Goal: Task Accomplishment & Management: Manage account settings

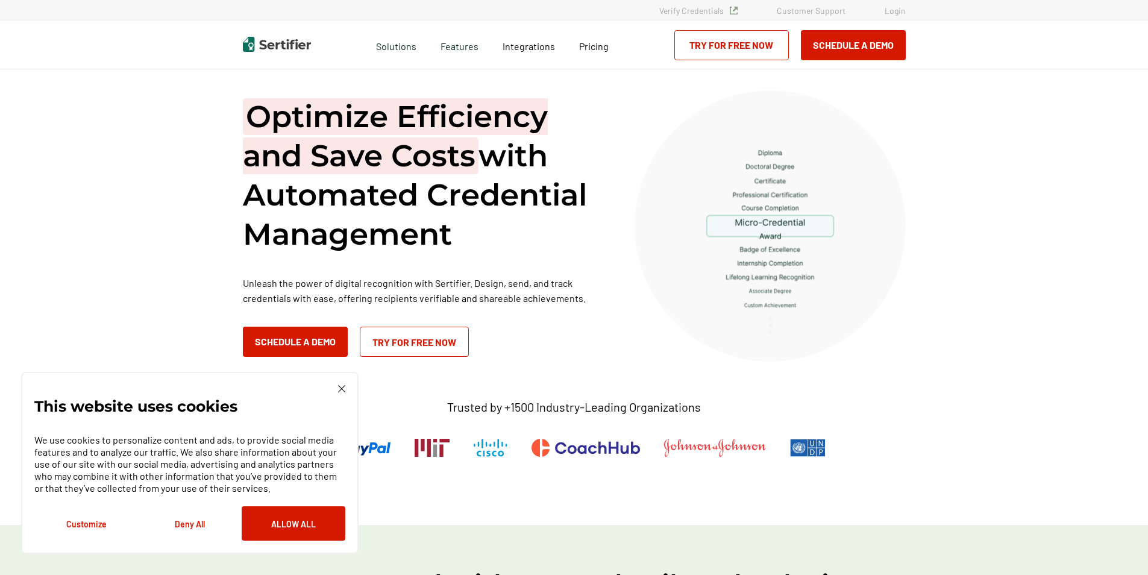
click at [900, 7] on link "Login" at bounding box center [895, 10] width 21 height 10
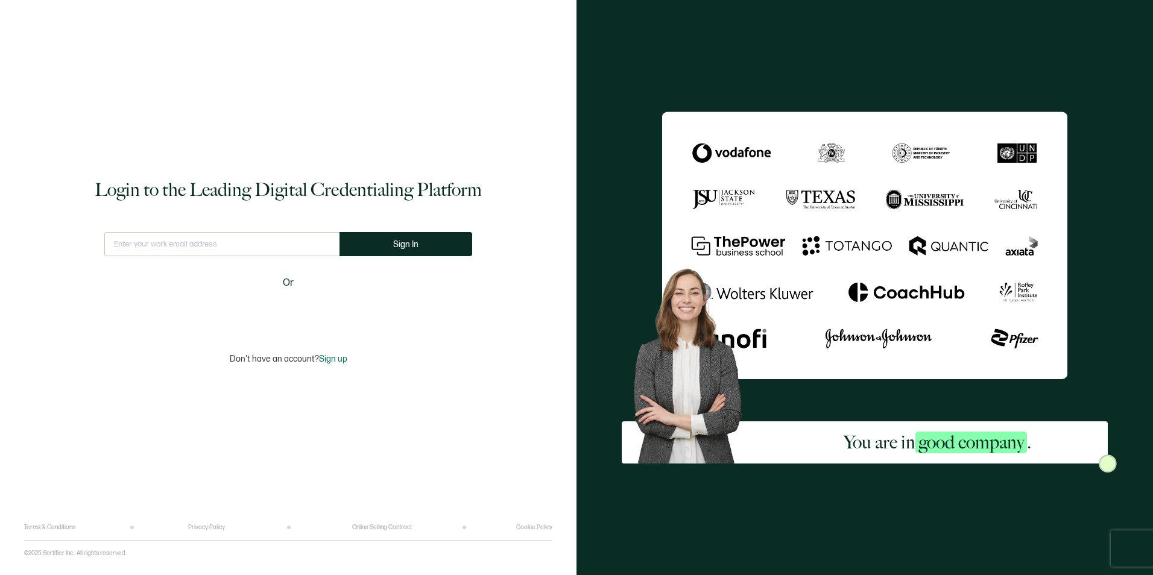
click at [203, 251] on input "text" at bounding box center [221, 244] width 235 height 24
type input "[PERSON_NAME][EMAIL_ADDRESS][DOMAIN_NAME]"
click at [393, 251] on button "Sign In" at bounding box center [410, 244] width 133 height 24
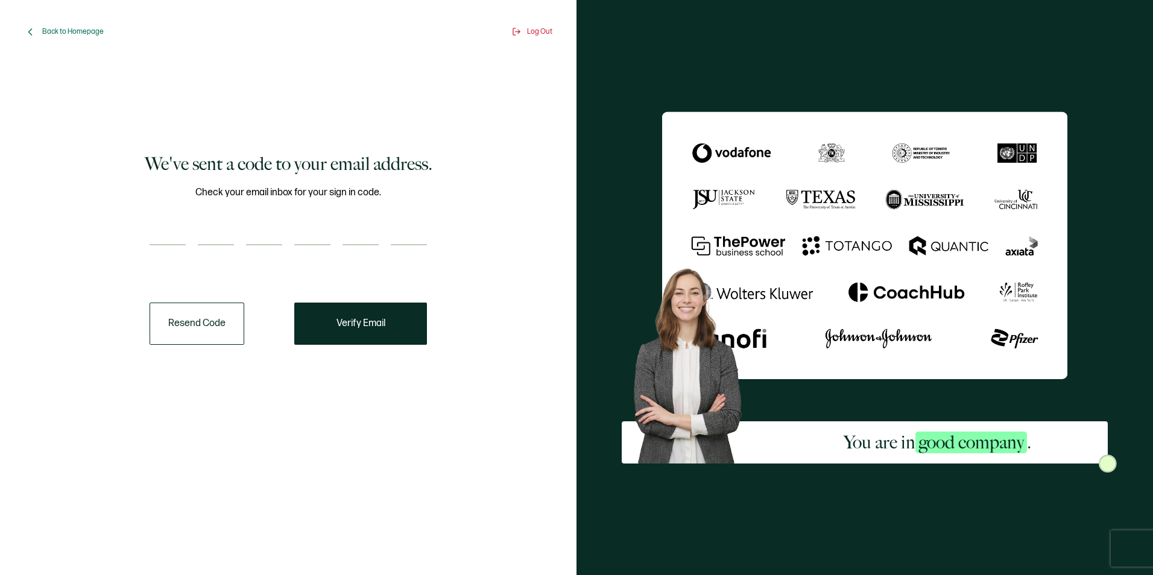
click at [164, 224] on input "number" at bounding box center [168, 233] width 36 height 24
type input "3"
type input "4"
type input "9"
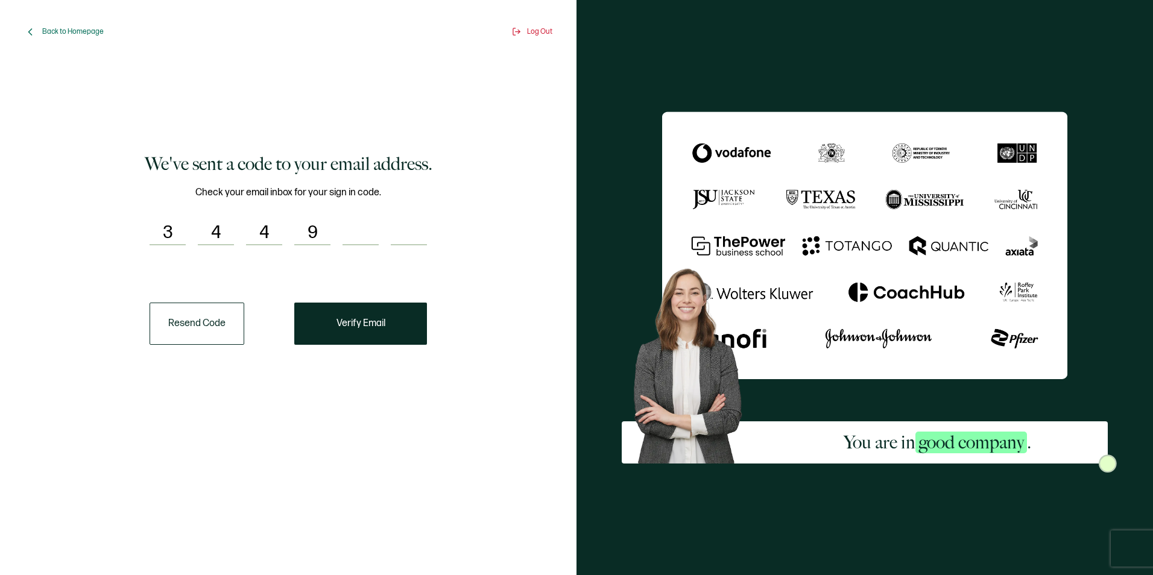
type input "5"
type input "2"
